Goal: Task Accomplishment & Management: Complete application form

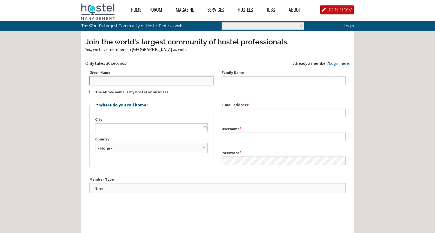
click at [133, 82] on input "Given Name" at bounding box center [151, 80] width 124 height 9
type input "[PERSON_NAME]"
type input "Smith"
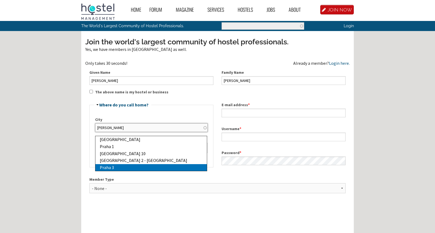
type input "Praha 3"
click at [106, 167] on div "Praha 3" at bounding box center [153, 167] width 107 height 7
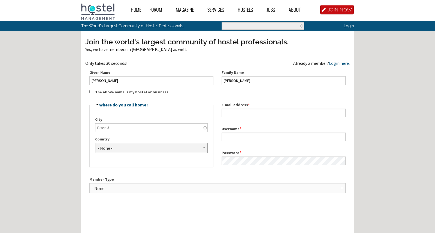
click at [95, 143] on select "- None - Afghanistan Åland Islands Albania Algeria American Samoa Andorra Angol…" at bounding box center [151, 148] width 113 height 10
select select "909"
click option "Czech Republic" at bounding box center [0, 0] width 0 height 0
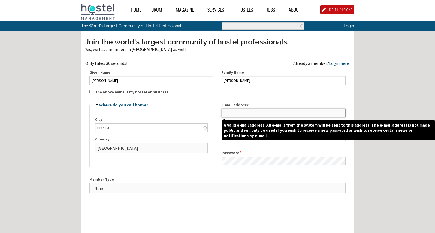
click at [239, 114] on input "E-mail address *" at bounding box center [284, 113] width 124 height 9
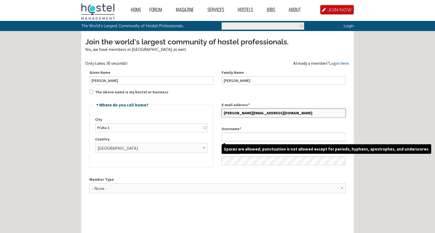
type input "g.smith@brixhostel.com"
click at [253, 137] on input "Username *" at bounding box center [284, 137] width 124 height 9
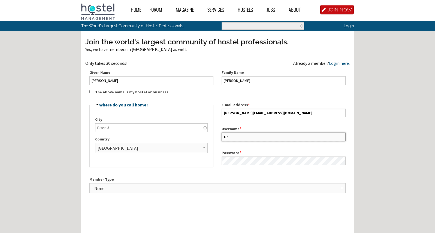
type input "G"
type input "g.smith@brixhostel.com"
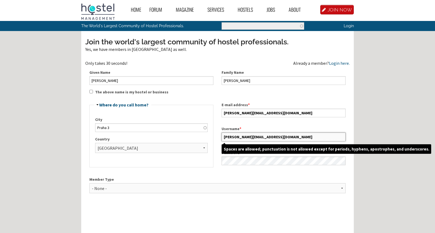
drag, startPoint x: 275, startPoint y: 139, endPoint x: 211, endPoint y: 136, distance: 64.1
click at [222, 136] on input "g.smith@brixhostel.com" at bounding box center [284, 137] width 124 height 9
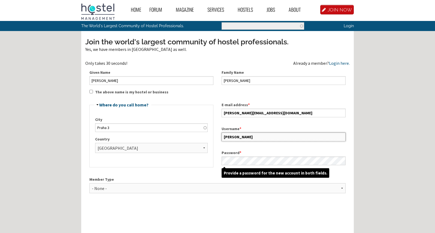
type input "Greg"
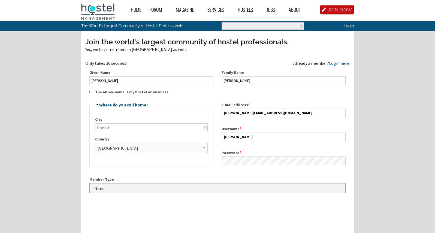
click at [89, 184] on select "- None - Hostel Owner Hostel Manager Hostel Investor Hostel Staff Hostel Volunt…" at bounding box center [217, 189] width 256 height 10
select select "1416"
click option "Hostel Owner" at bounding box center [0, 0] width 0 height 0
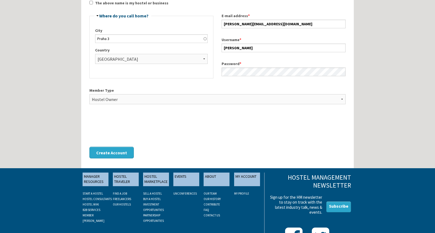
scroll to position [91, 0]
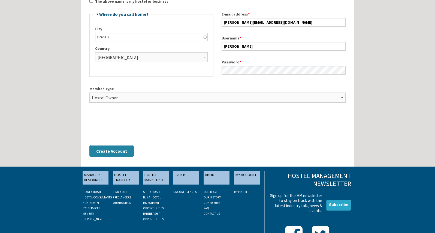
click at [120, 151] on button "Create Account" at bounding box center [111, 151] width 44 height 12
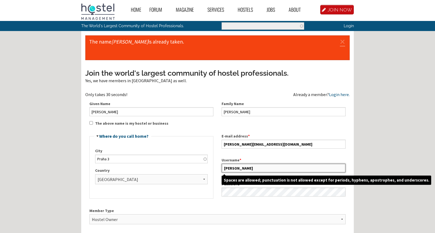
click at [236, 169] on input "Greg" at bounding box center [284, 168] width 124 height 9
type input "G"
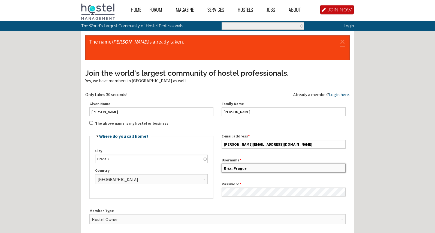
type input "Brix_Prague"
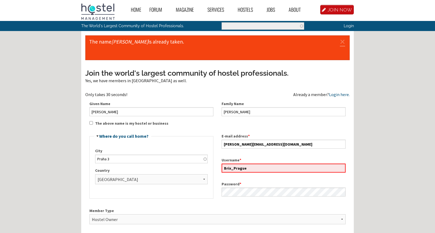
click at [332, 204] on div "Join the world's largest community of hostel professionals. Yes, we have member…" at bounding box center [217, 176] width 264 height 216
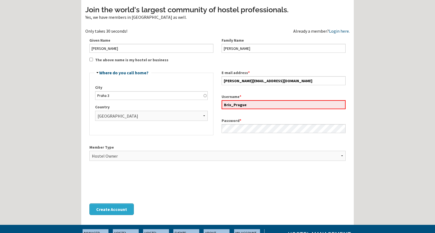
scroll to position [64, 0]
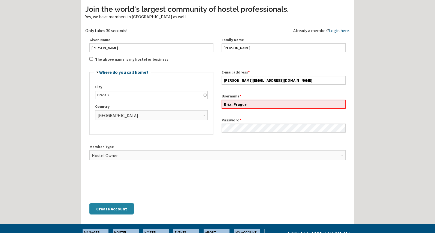
click at [119, 209] on button "Create Account" at bounding box center [111, 209] width 44 height 12
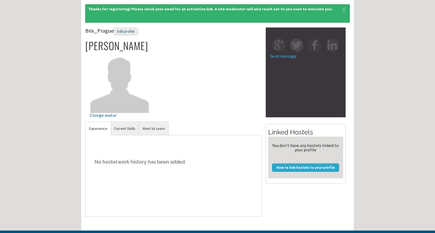
scroll to position [32, 0]
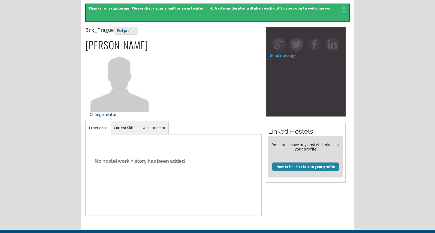
click at [290, 167] on link "How to link hostels to your profile" at bounding box center [305, 167] width 67 height 8
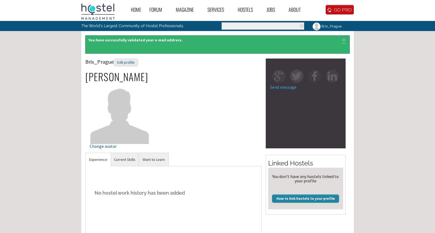
click at [303, 199] on link "How to link hostels to your profile" at bounding box center [305, 199] width 67 height 8
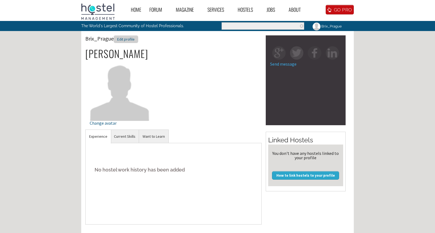
click at [131, 39] on div "Edit profile" at bounding box center [126, 39] width 25 height 8
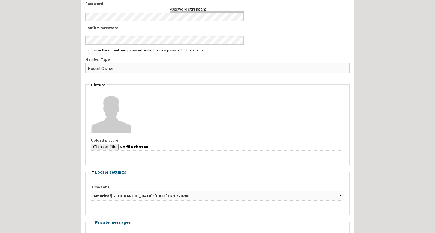
scroll to position [255, 0]
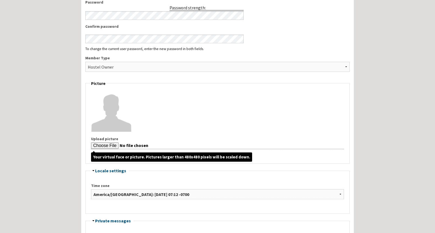
click at [102, 148] on input "Upload picture" at bounding box center [217, 146] width 253 height 7
click at [101, 146] on input "Upload picture" at bounding box center [217, 146] width 253 height 7
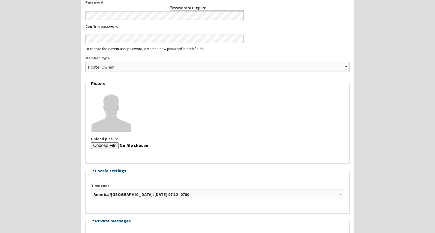
type input "C:\fakepath\ In Montanita 2016-01-21 kl. 18.32.jpg"
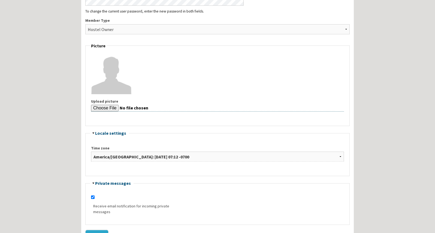
scroll to position [294, 0]
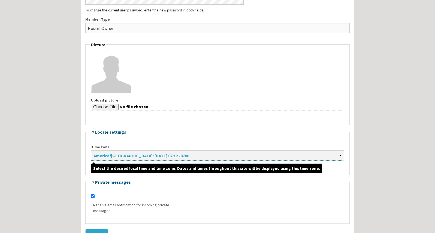
click at [91, 151] on select "Africa/Abidjan: Wednesday, September 3, 2025 - 14:12 +0000 Africa/Accra: Wednes…" at bounding box center [217, 156] width 253 height 10
select select "Europe/Prague"
click option "Europe/Prague: Wednesday, September 3, 2025 - 16:12 +0200" at bounding box center [0, 0] width 0 height 0
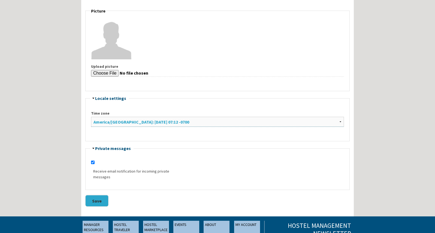
scroll to position [329, 0]
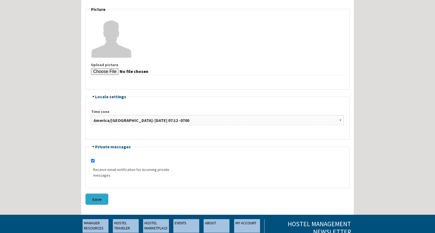
click at [99, 201] on button "Save" at bounding box center [96, 200] width 23 height 12
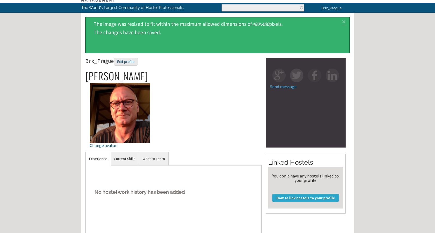
scroll to position [26, 0]
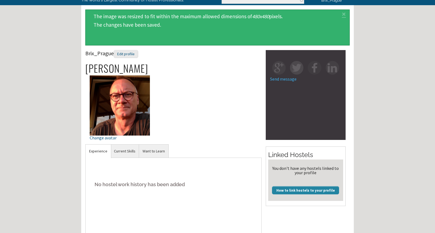
click at [313, 191] on link "How to link hostels to your profile" at bounding box center [305, 191] width 67 height 8
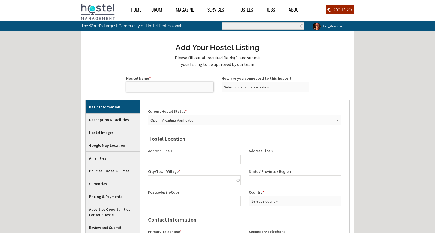
click at [195, 86] on input "Hostel Name *" at bounding box center [169, 87] width 87 height 10
type input "Brix Bar & Hostel"
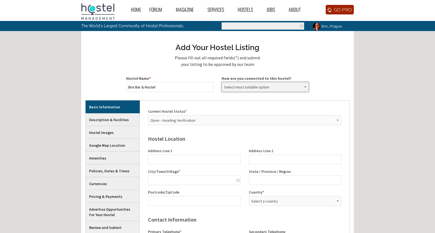
click at [222, 82] on select "Select most suitable option Owner (Unverified) Manager (Unverified) Owner/Manag…" at bounding box center [265, 87] width 87 height 10
click option "Owner (Unverified)" at bounding box center [0, 0] width 0 height 0
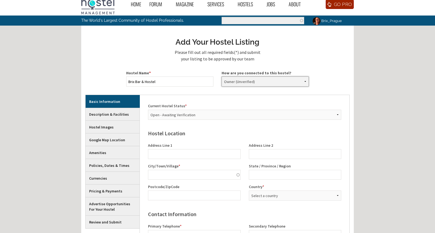
click at [222, 77] on select "Select most suitable option Owner (Unverified) Manager (Unverified) Owner/Manag…" at bounding box center [265, 82] width 87 height 10
select select "5981"
click option "Owner/Manager (Unverified)" at bounding box center [0, 0] width 0 height 0
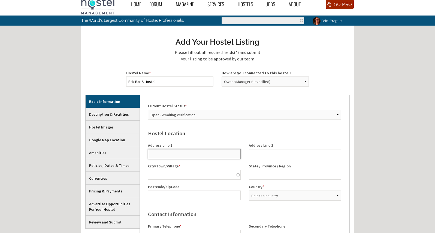
click at [193, 156] on input "Address Line 1" at bounding box center [194, 154] width 93 height 10
type input "Rohačová 132/15"
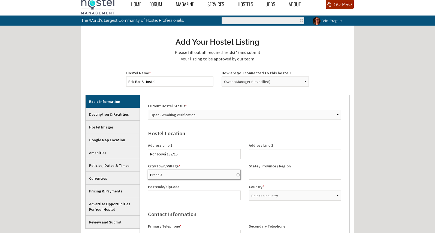
type input "Praha 3"
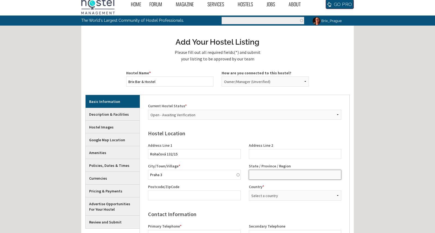
type input "Y"
type input "Žižkov"
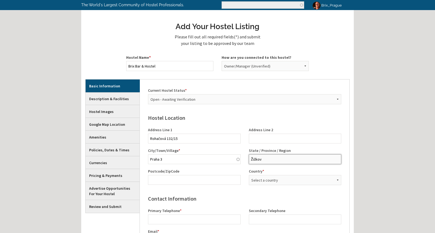
scroll to position [24, 0]
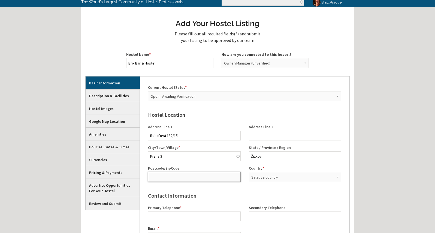
click at [216, 178] on input "Postcode/ZipCode" at bounding box center [194, 177] width 93 height 10
type input "13000"
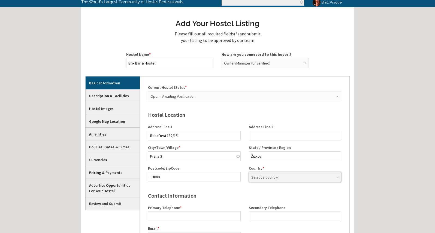
click at [249, 172] on select "Select a country Afghanistan Åland Islands Albania Algeria American Samoa Andor…" at bounding box center [295, 177] width 93 height 10
select select "909"
click option "Czech Republic" at bounding box center [0, 0] width 0 height 0
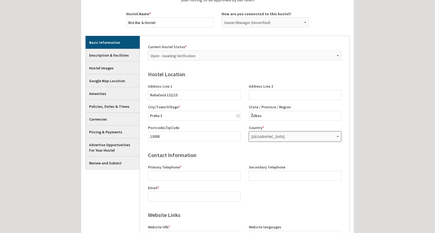
scroll to position [67, 0]
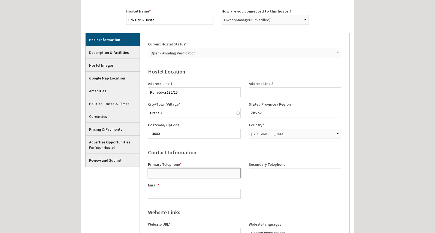
click at [207, 173] on input "Primary Telephone *" at bounding box center [194, 174] width 93 height 10
type input "+"
paste input "‭+420 731 126 100‬"
type input "‭+420 731 126 100‬"
click at [268, 173] on input "Secondary Telephone" at bounding box center [295, 174] width 93 height 10
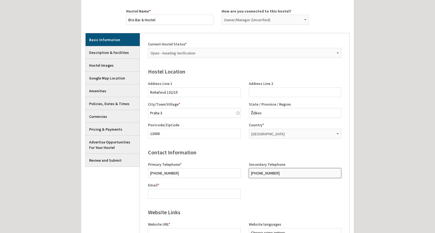
type input "+420776387246"
click at [186, 196] on input "Email *" at bounding box center [194, 194] width 93 height 10
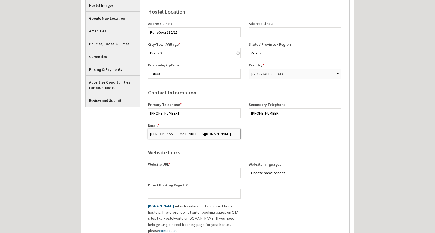
scroll to position [134, 0]
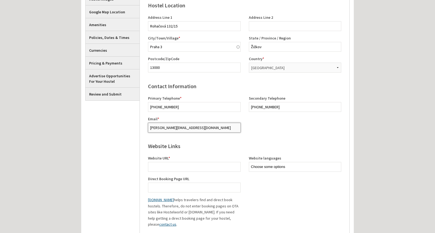
type input "g.smith@brixhostel.com"
click at [198, 169] on input "Website URL *" at bounding box center [194, 167] width 93 height 10
type input "www.brixhostel.com"
click at [191, 187] on input "Direct Booking Page URL" at bounding box center [194, 188] width 93 height 10
paste input "https://ibe2.better-hotel.com/?key=5a5a994362d6fe0d99ea90f80066d6df&color=e74c3c"
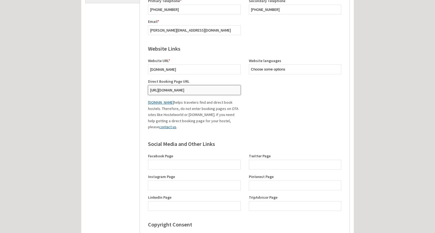
scroll to position [232, 0]
type input "https://ibe2.better-hotel.com/?key=5a5a994362d6fe0d99ea90f80066d6df&color=e74c3c"
click at [204, 163] on input "Facebook Page" at bounding box center [194, 165] width 93 height 10
paste input "https://www.facebook.com/brixhostel"
type input "https://www.facebook.com/brixhostel"
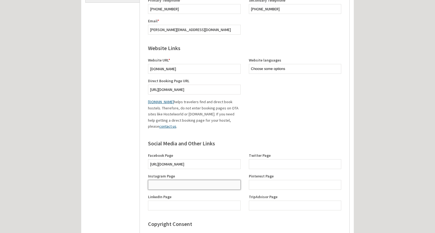
click at [202, 184] on input "Instagram Page" at bounding box center [194, 185] width 93 height 10
paste input "https://www.instagram.com/brix.prague/"
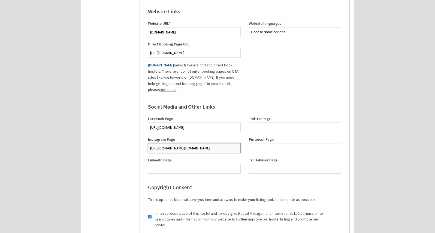
scroll to position [270, 0]
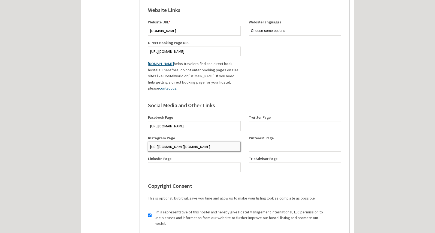
type input "https://www.instagram.com/brix.prague/"
click at [261, 166] on input "TripAdvisor Page" at bounding box center [295, 168] width 93 height 10
paste input "https://www.tripadvisor.com/Hotel_Review-g274707-d10359463-Reviews-Brix_Bar_and…"
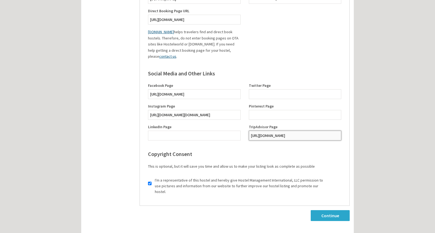
scroll to position [302, 0]
type input "https://www.tripadvisor.com/Hotel_Review-g274707-d10359463-Reviews-Brix_Bar_and…"
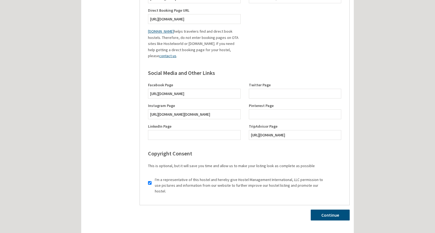
click at [333, 212] on link "Continue" at bounding box center [330, 215] width 39 height 11
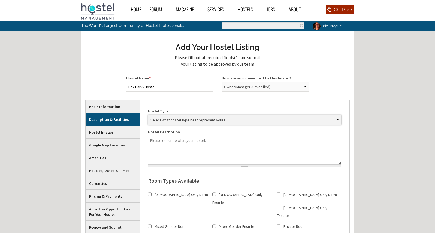
click at [148, 115] on select "Select what hostel type best represent yours - Backpacker Base Camp Beach Bicyc…" at bounding box center [244, 120] width 193 height 10
select select "63"
click option "Social" at bounding box center [0, 0] width 0 height 0
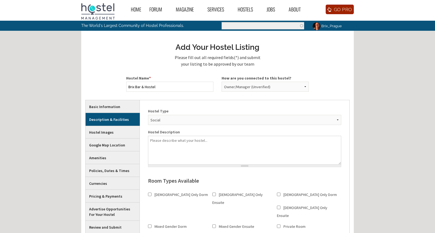
click at [151, 194] on input "Female Only Dorm" at bounding box center [150, 195] width 4 height 10
checkbox input "true"
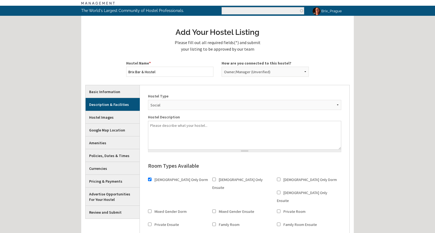
scroll to position [16, 0]
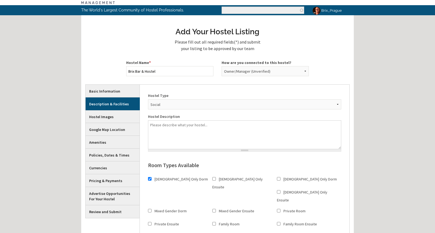
click at [152, 206] on input "Mixed Gender Dorm" at bounding box center [150, 211] width 4 height 10
checkbox input "true"
click at [152, 219] on input "Private Ensuite" at bounding box center [150, 224] width 4 height 10
checkbox input "true"
click at [277, 206] on input "Private Room" at bounding box center [279, 211] width 4 height 10
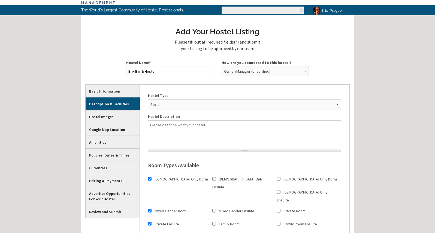
checkbox input "true"
click at [277, 219] on input "Family Room Ensuite" at bounding box center [279, 224] width 4 height 10
checkbox input "true"
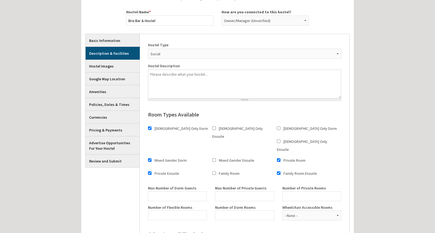
scroll to position [68, 0]
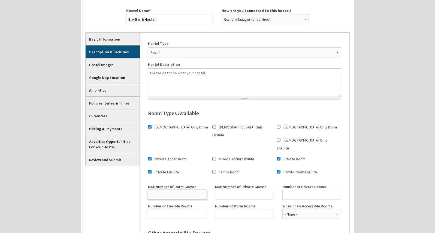
click at [190, 190] on input "Max Number of Dorm Guests" at bounding box center [177, 195] width 59 height 10
type input "68"
click at [261, 190] on input "Max Number of Private Guests" at bounding box center [244, 195] width 59 height 10
type input "12"
click at [291, 191] on input "Number of Private Rooms" at bounding box center [311, 195] width 59 height 10
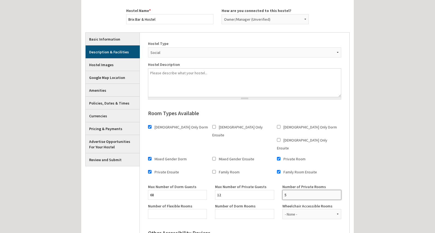
type input "5"
click at [240, 210] on input "Number of Dorm Rooms" at bounding box center [244, 214] width 59 height 10
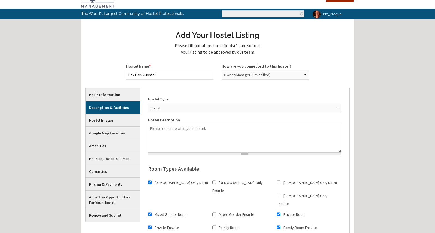
scroll to position [0, 0]
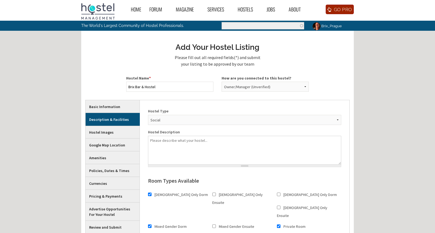
type input "8"
click at [210, 146] on textarea "Hostel Description" at bounding box center [244, 150] width 193 height 29
type textarea "B"
drag, startPoint x: 201, startPoint y: 143, endPoint x: 124, endPoint y: 137, distance: 77.4
click at [148, 137] on textarea "Located in the" at bounding box center [244, 150] width 193 height 29
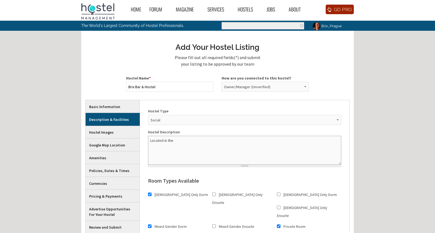
paste textarea "BRIX Hostel is more than just a place to stay. Situated in Prague’s eclectic Ži…"
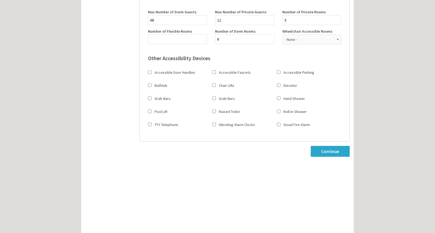
scroll to position [255, 0]
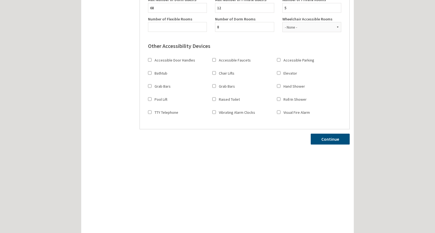
type textarea "BRIX Hostel is more than just a place to stay. Situated in Prague’s eclectic Ži…"
click at [329, 134] on link "Continue" at bounding box center [330, 139] width 39 height 11
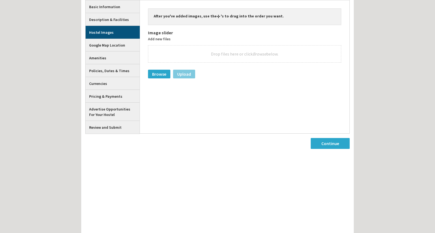
scroll to position [38, 0]
